Goal: Find specific fact: Find specific fact

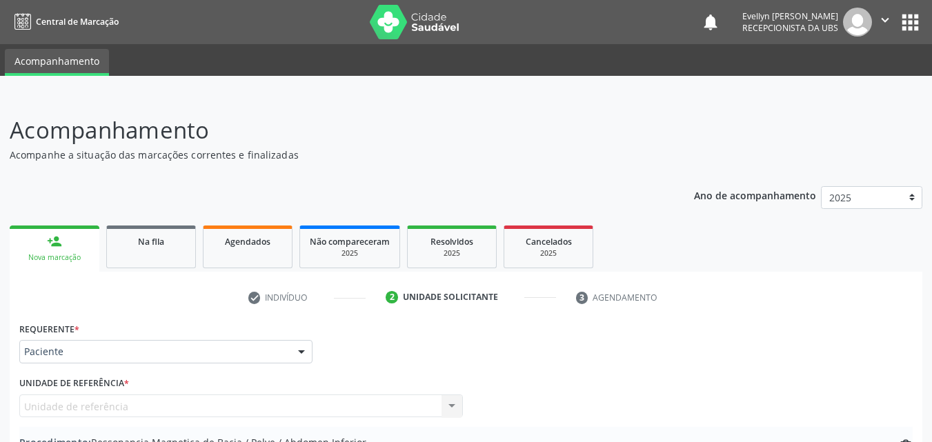
click at [241, 246] on span "Agendados" at bounding box center [248, 242] width 46 height 12
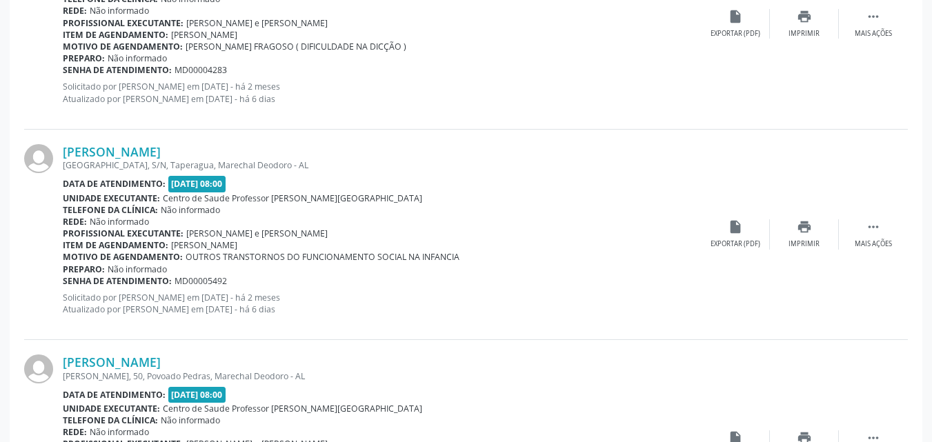
scroll to position [2849, 0]
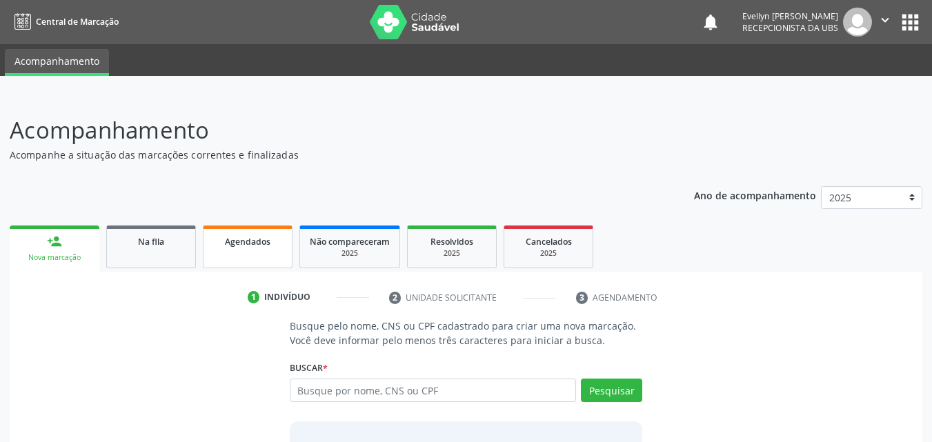
click at [256, 244] on span "Agendados" at bounding box center [248, 242] width 46 height 12
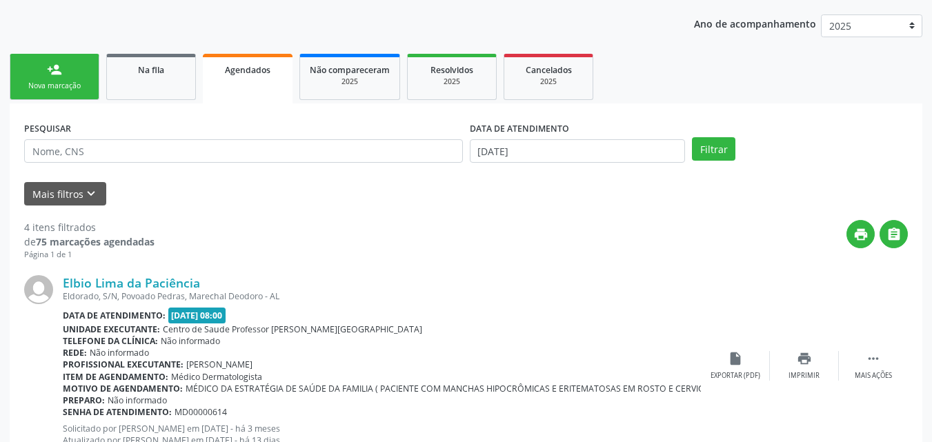
scroll to position [176, 0]
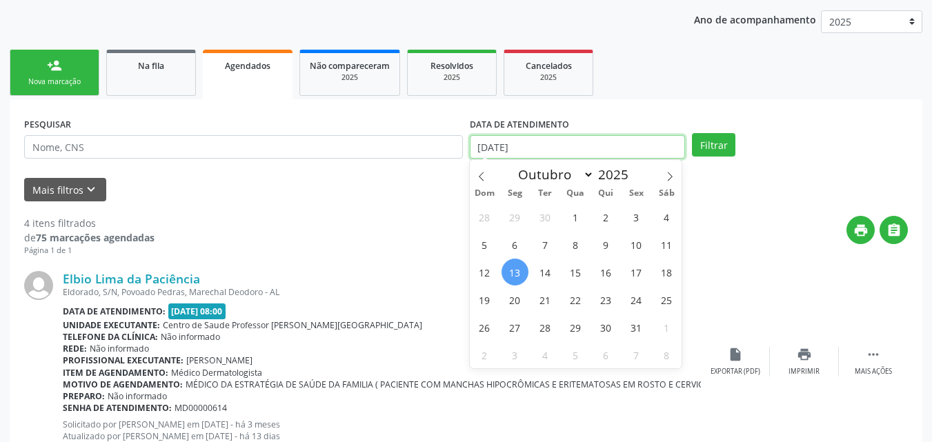
click at [550, 138] on input "[DATE]" at bounding box center [578, 146] width 216 height 23
click at [581, 224] on span "1" at bounding box center [575, 216] width 27 height 27
type input "01/10/2025"
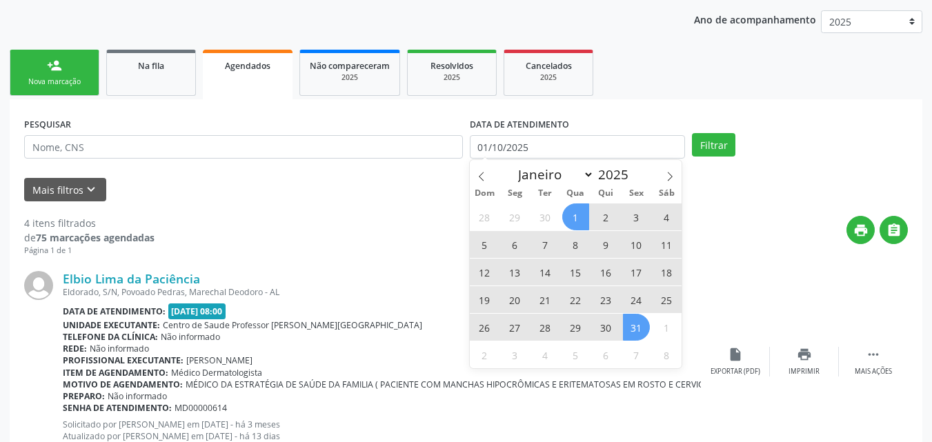
click at [641, 333] on span "31" at bounding box center [636, 327] width 27 height 27
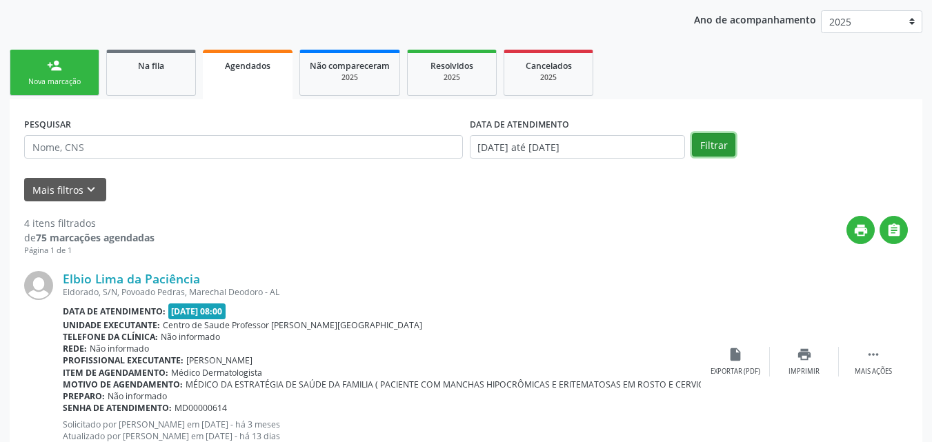
click at [724, 139] on button "Filtrar" at bounding box center [713, 144] width 43 height 23
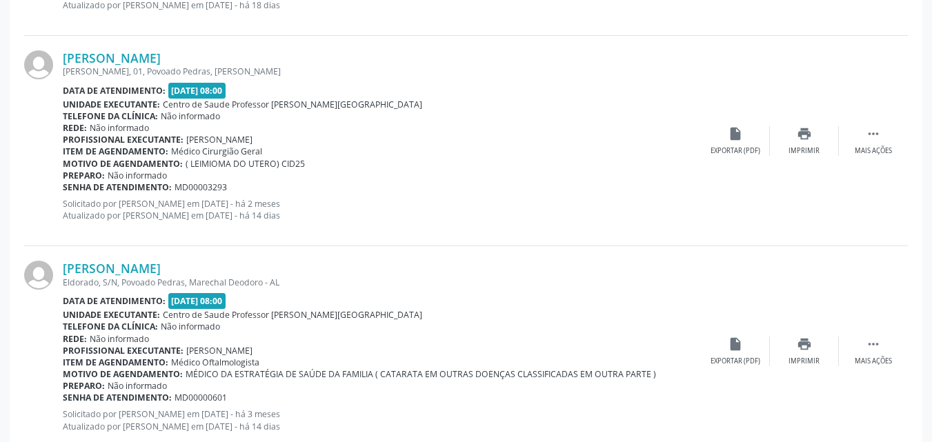
scroll to position [3213, 0]
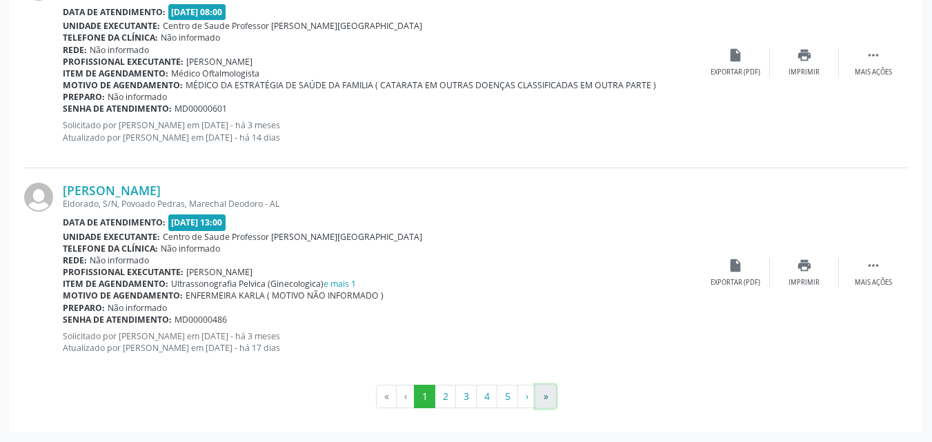
click at [539, 396] on button "»" at bounding box center [545, 396] width 21 height 23
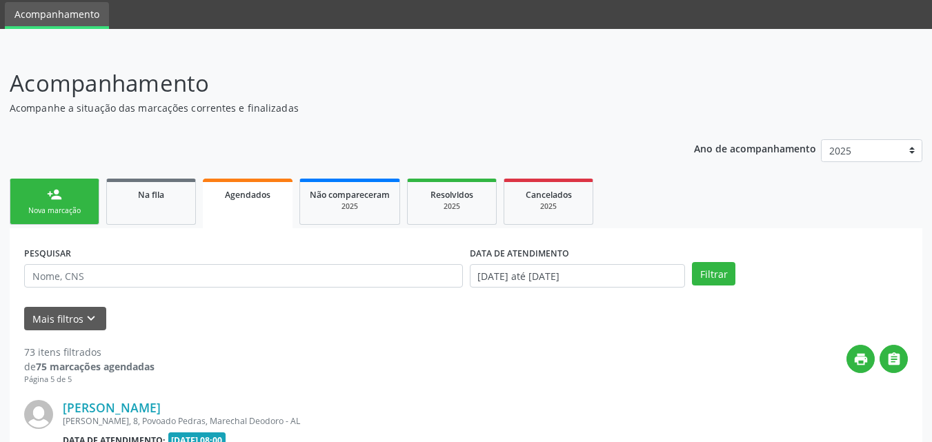
scroll to position [2849, 0]
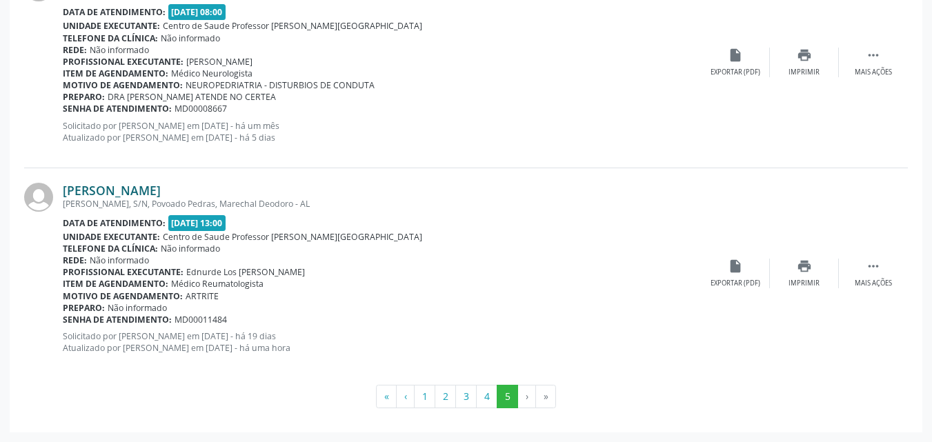
click at [159, 192] on link "[PERSON_NAME]" at bounding box center [112, 190] width 98 height 15
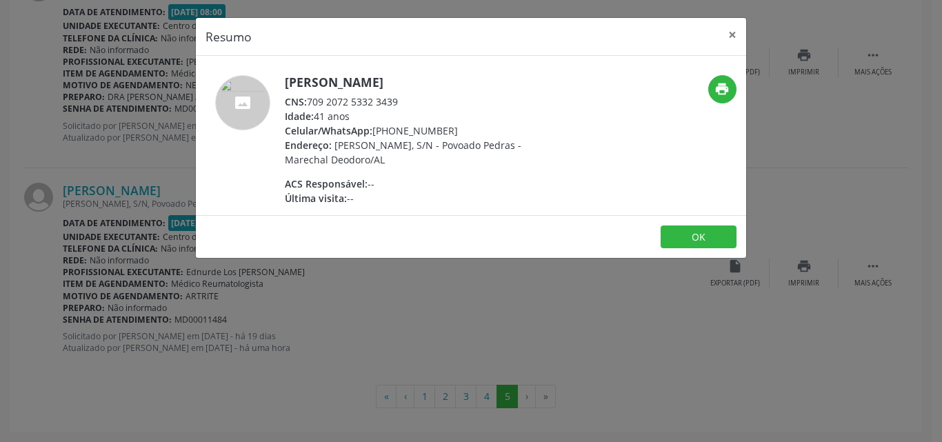
drag, startPoint x: 398, startPoint y: 106, endPoint x: 308, endPoint y: 103, distance: 90.4
click at [308, 103] on div "CNS: 709 2072 5332 3439" at bounding box center [419, 101] width 268 height 14
copy div "709 2072 5332 3439"
click at [738, 30] on button "×" at bounding box center [733, 35] width 28 height 34
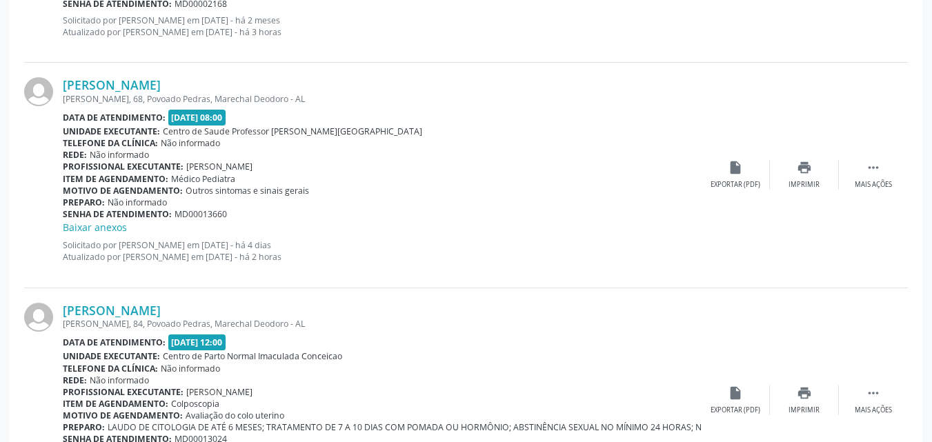
scroll to position [1441, 0]
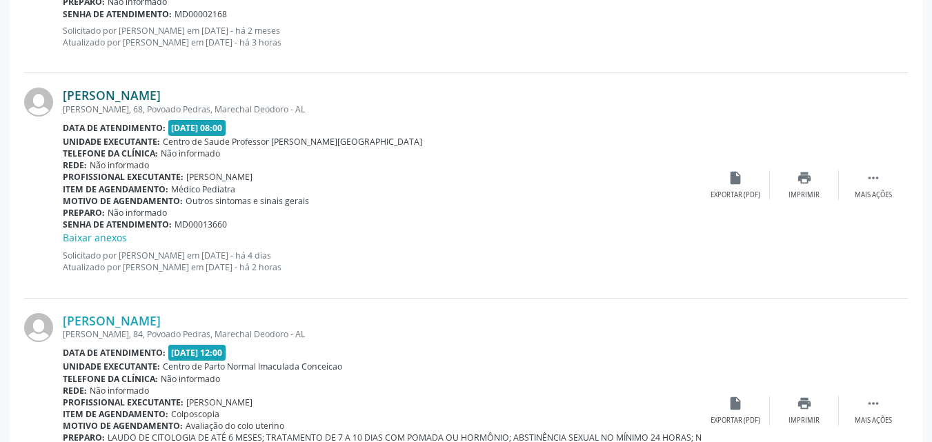
click at [161, 95] on link "[PERSON_NAME]" at bounding box center [112, 95] width 98 height 15
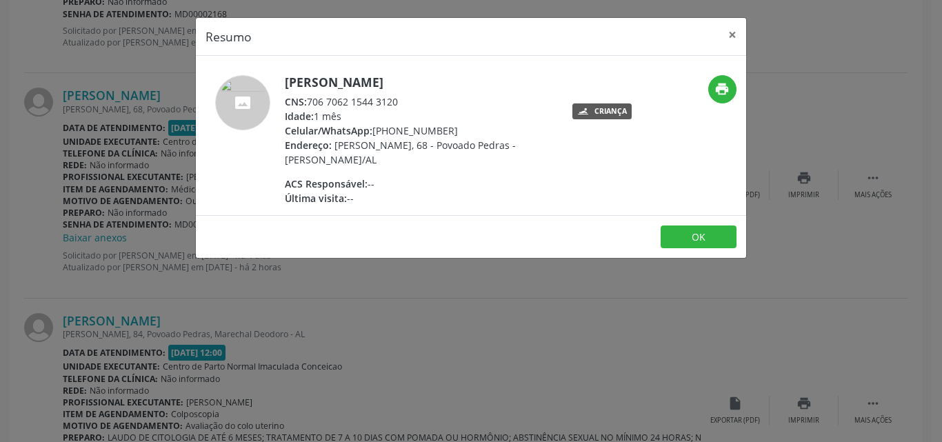
click at [390, 109] on div "CNS: 706 7062 1544 3120" at bounding box center [419, 101] width 268 height 14
click at [416, 109] on div "CNS: 706 7062 1544 3120" at bounding box center [419, 101] width 268 height 14
drag, startPoint x: 409, startPoint y: 114, endPoint x: 310, endPoint y: 112, distance: 99.3
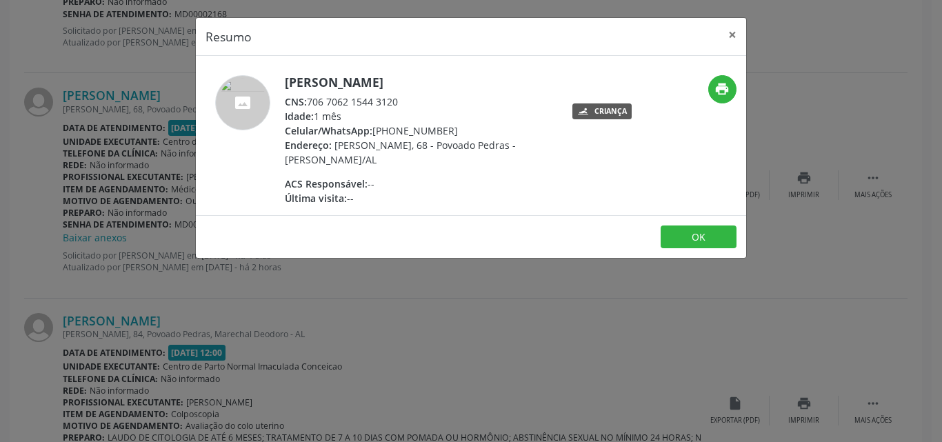
click at [310, 109] on div "CNS: 706 7062 1544 3120" at bounding box center [419, 101] width 268 height 14
copy div "706 7062 1544 3120"
click at [735, 31] on button "×" at bounding box center [733, 35] width 28 height 34
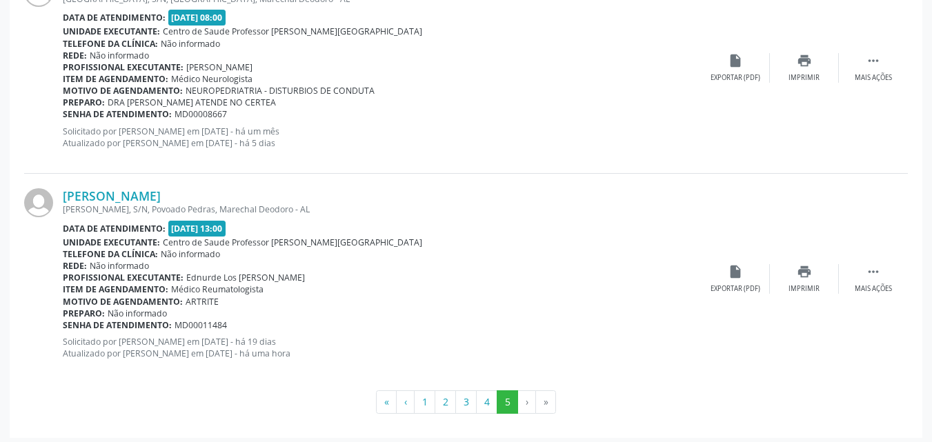
scroll to position [2849, 0]
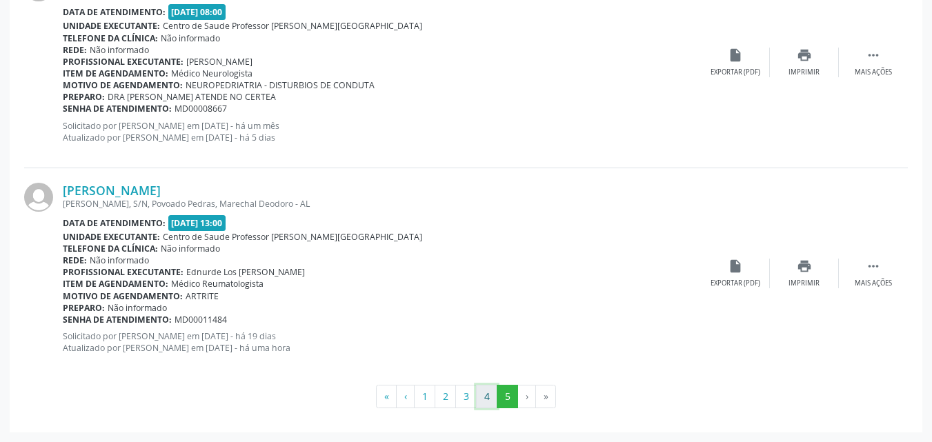
click at [488, 399] on button "4" at bounding box center [486, 396] width 21 height 23
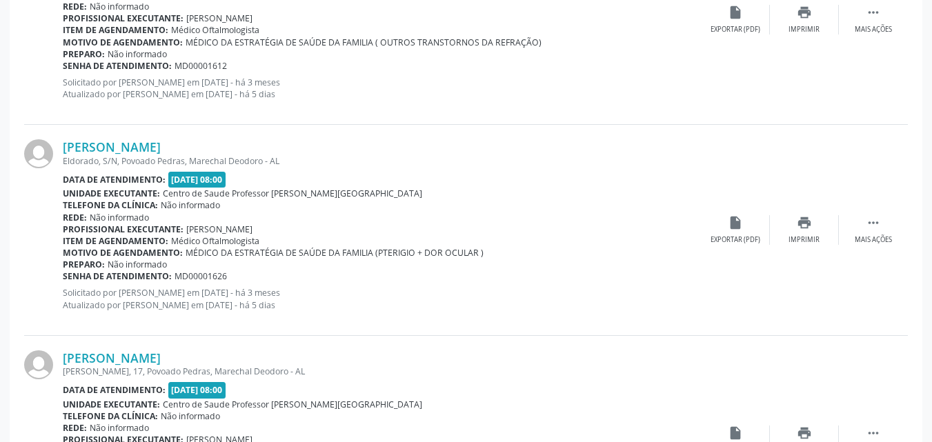
scroll to position [3329, 0]
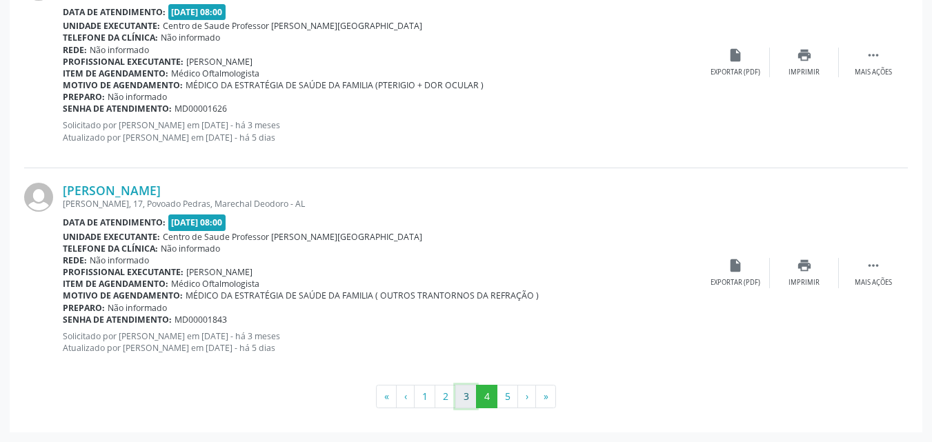
click at [465, 392] on button "3" at bounding box center [465, 396] width 21 height 23
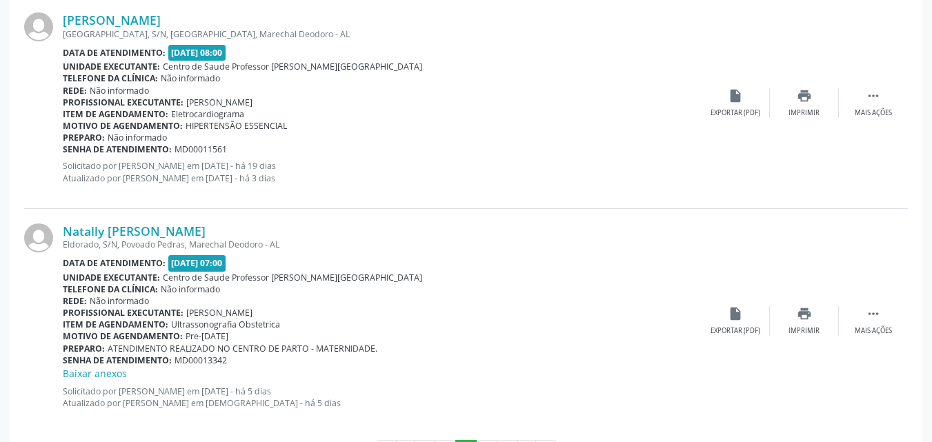
scroll to position [3242, 0]
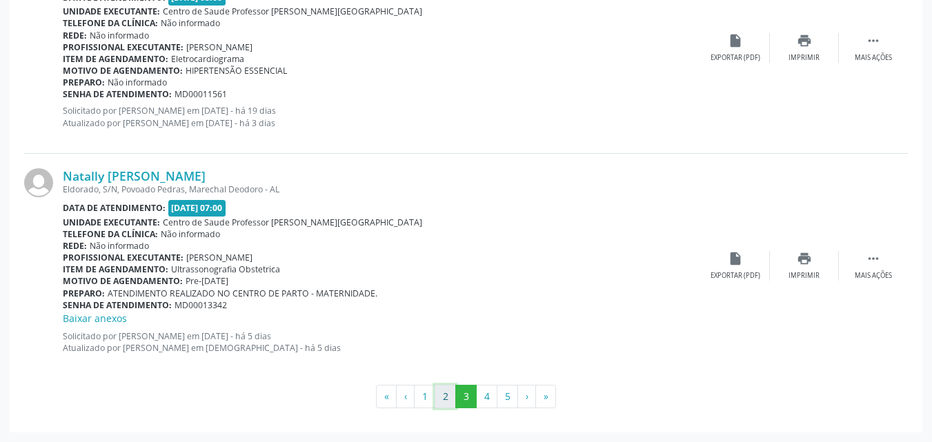
click at [443, 400] on button "2" at bounding box center [444, 396] width 21 height 23
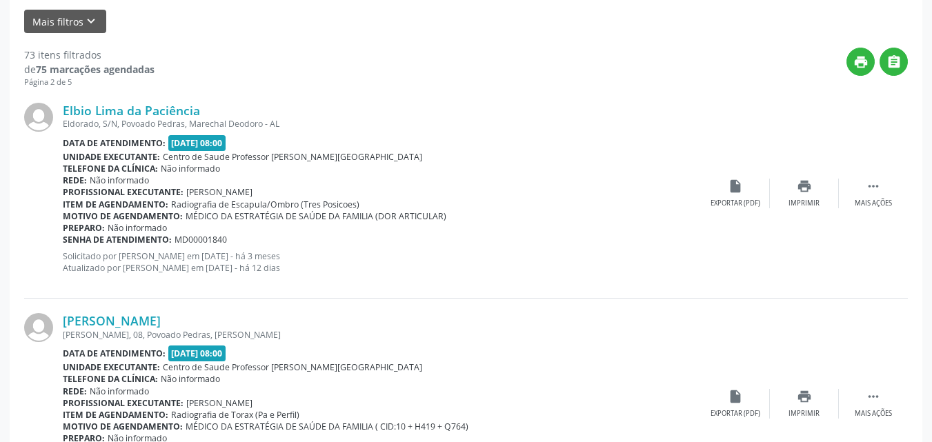
scroll to position [338, 0]
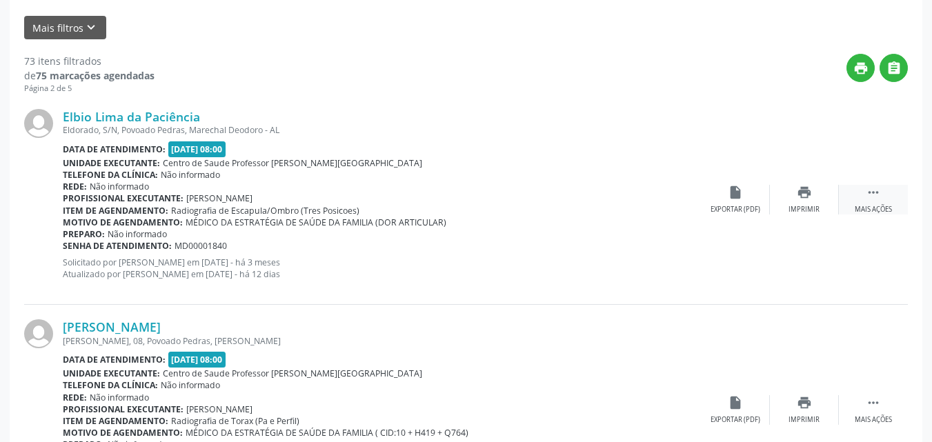
click at [865, 201] on div " Mais ações" at bounding box center [873, 200] width 69 height 30
click at [752, 252] on div "Elbio Lima da Paciência Eldorado, S/N, [GEOGRAPHIC_DATA], [GEOGRAPHIC_DATA] - A…" at bounding box center [465, 199] width 883 height 210
